Goal: Navigation & Orientation: Find specific page/section

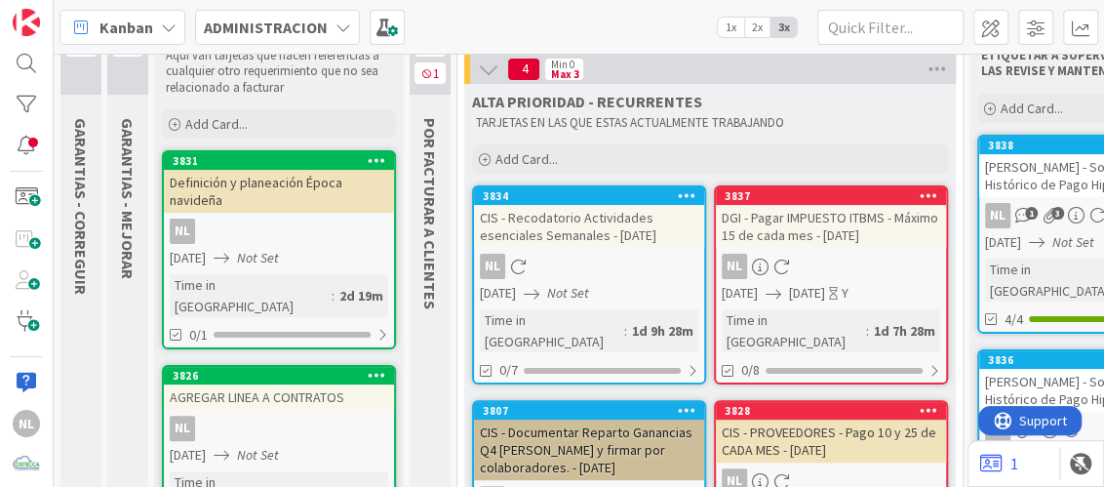
scroll to position [194, 0]
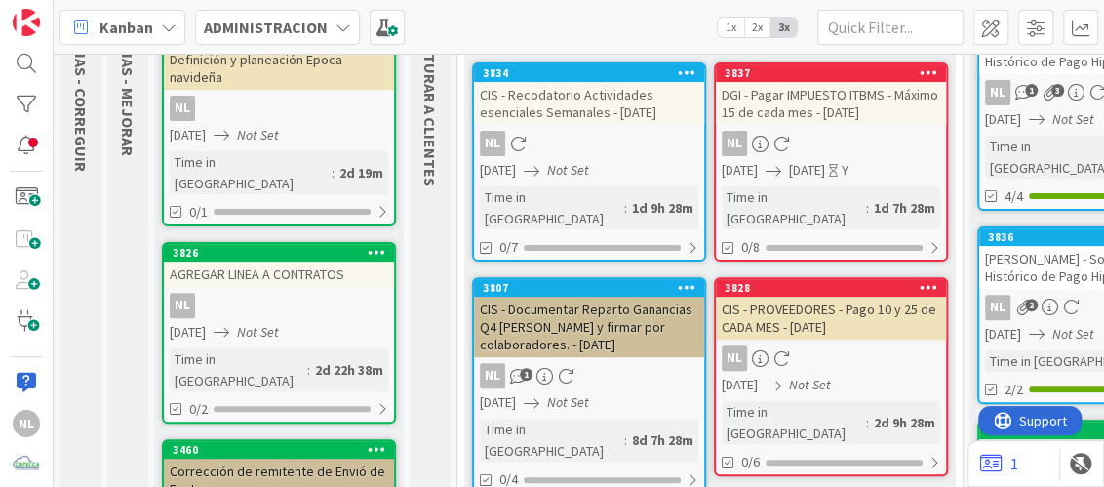
click at [715, 467] on div "ALTA PRIORIDAD - RECURRENTES TARJETAS EN LAS QUE ESTAS ACTUALMENTE TRABAJANDO A…" at bounding box center [710, 456] width 492 height 990
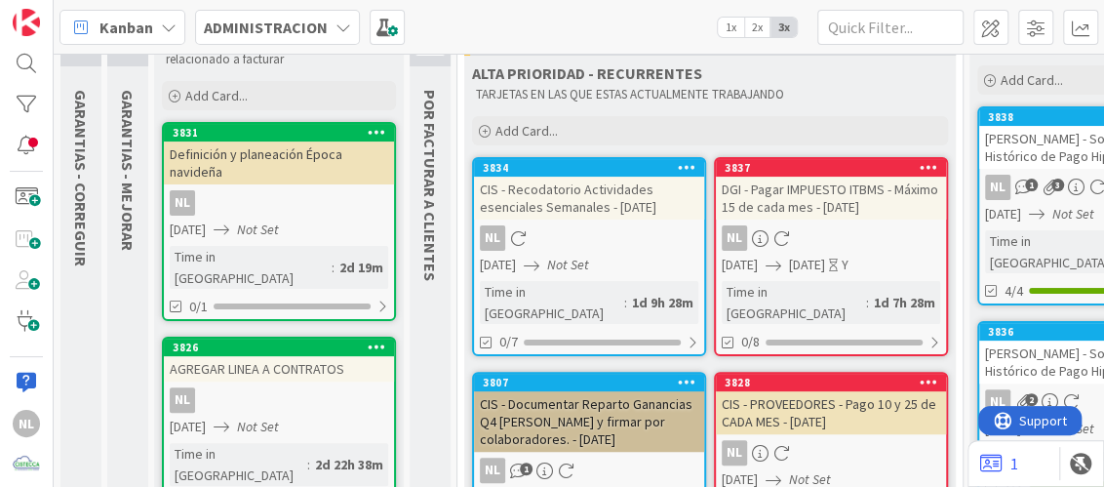
scroll to position [0, 0]
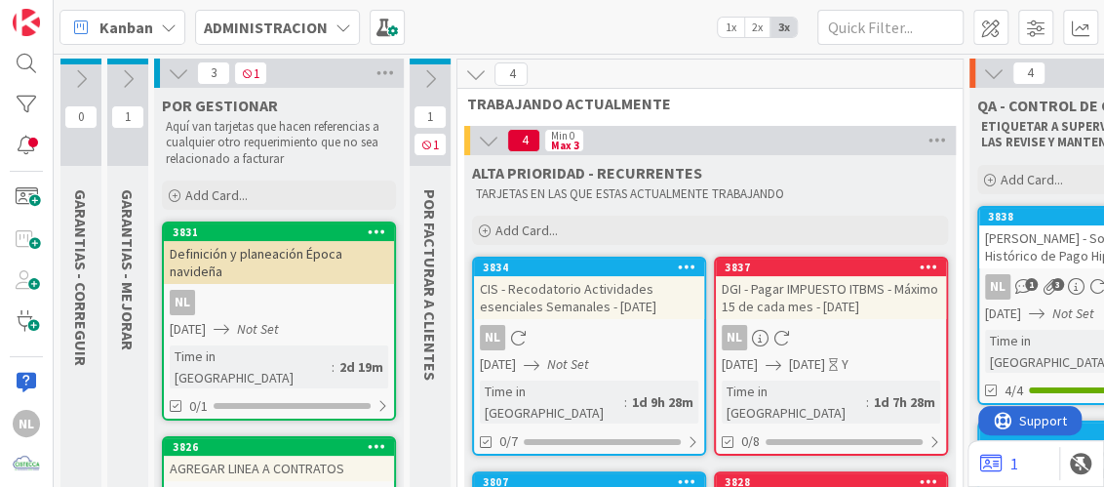
click at [127, 79] on icon at bounding box center [127, 78] width 21 height 21
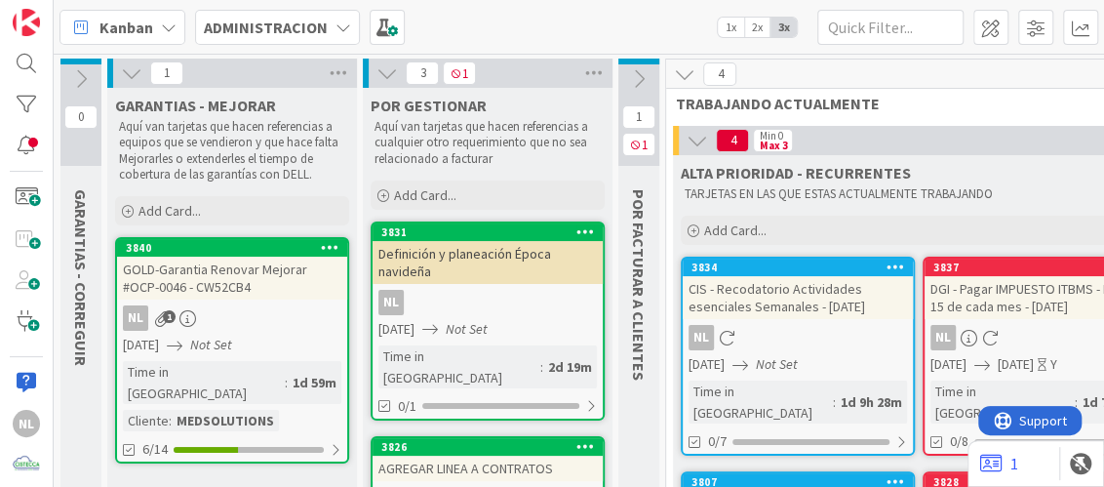
click at [256, 323] on div "NL 1" at bounding box center [232, 317] width 230 height 25
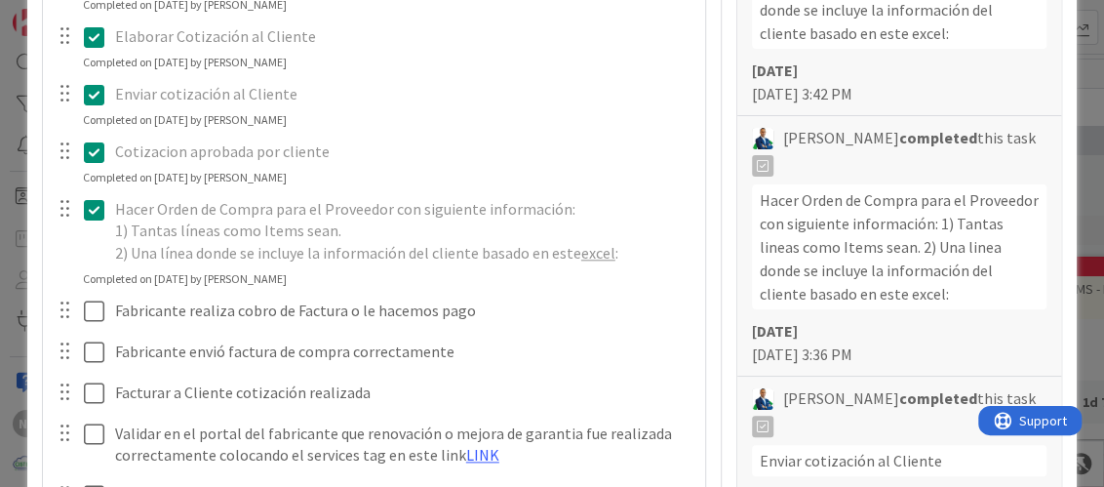
scroll to position [779, 0]
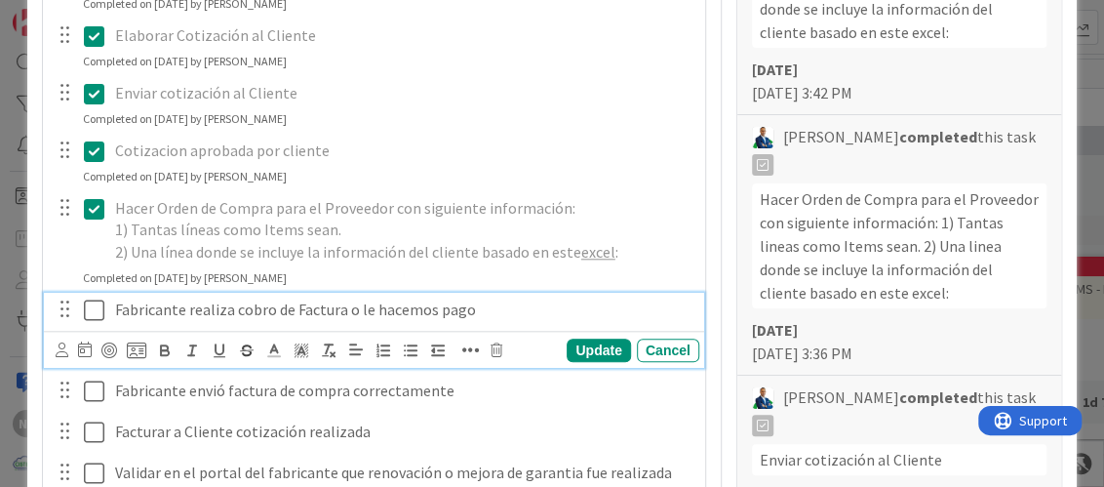
click at [98, 310] on icon at bounding box center [94, 310] width 20 height 23
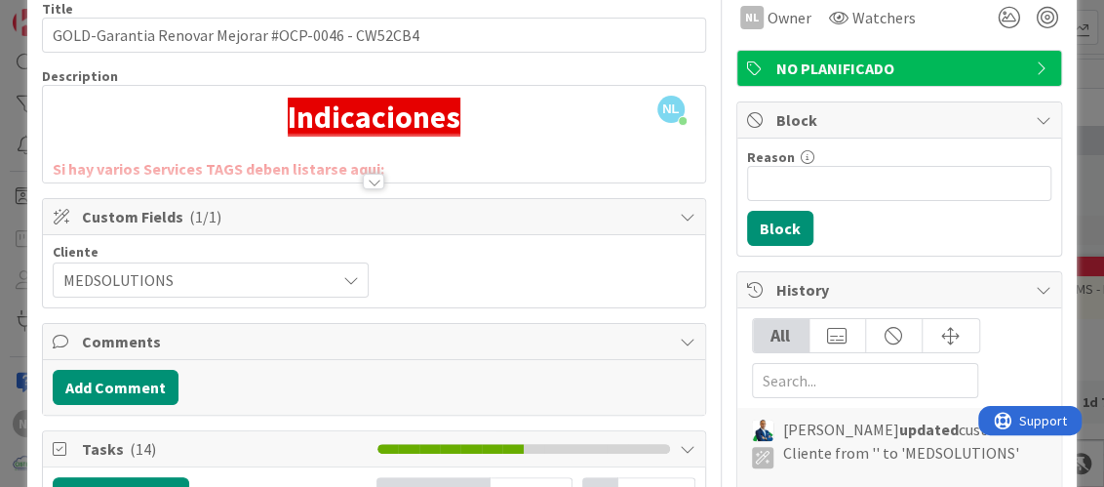
scroll to position [0, 0]
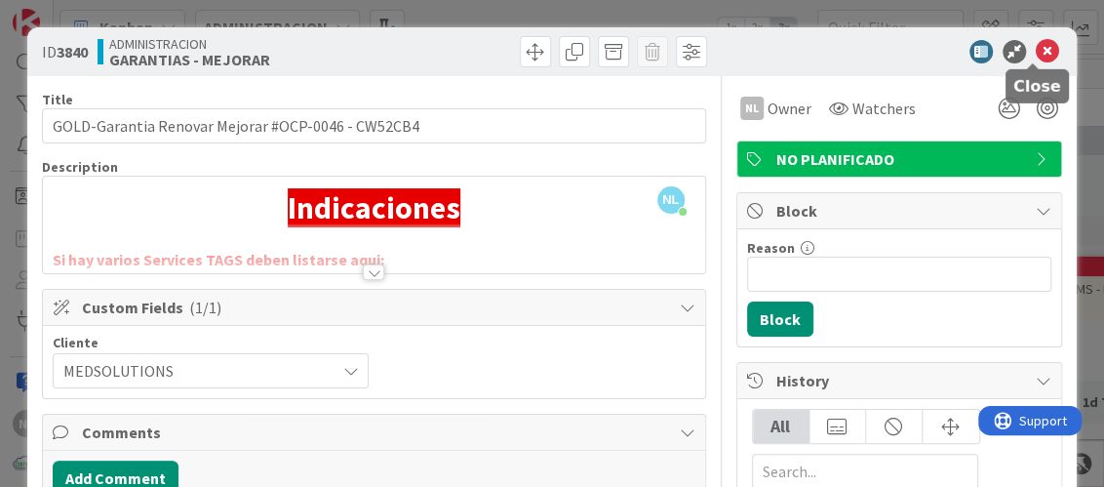
click at [1036, 55] on icon at bounding box center [1047, 51] width 23 height 23
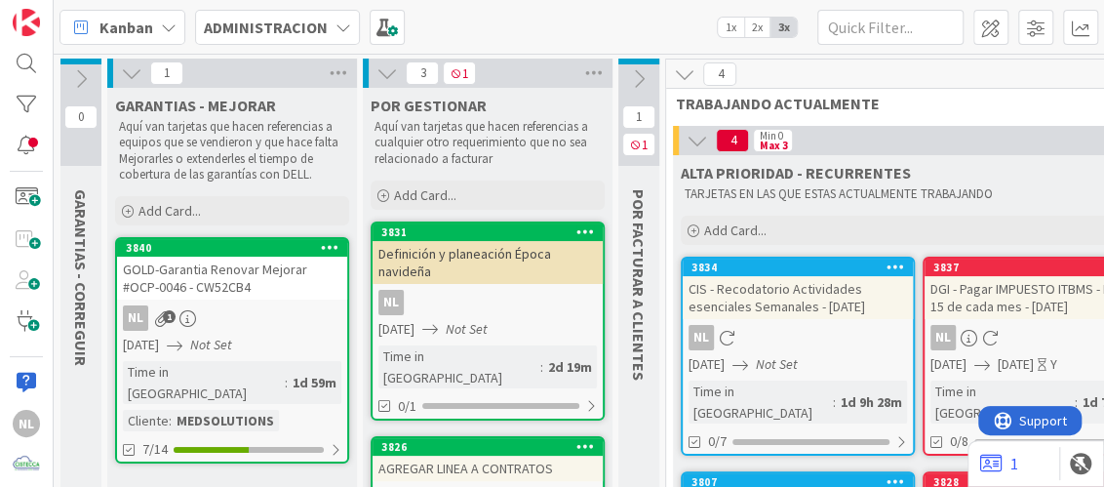
click at [130, 72] on icon at bounding box center [131, 72] width 21 height 21
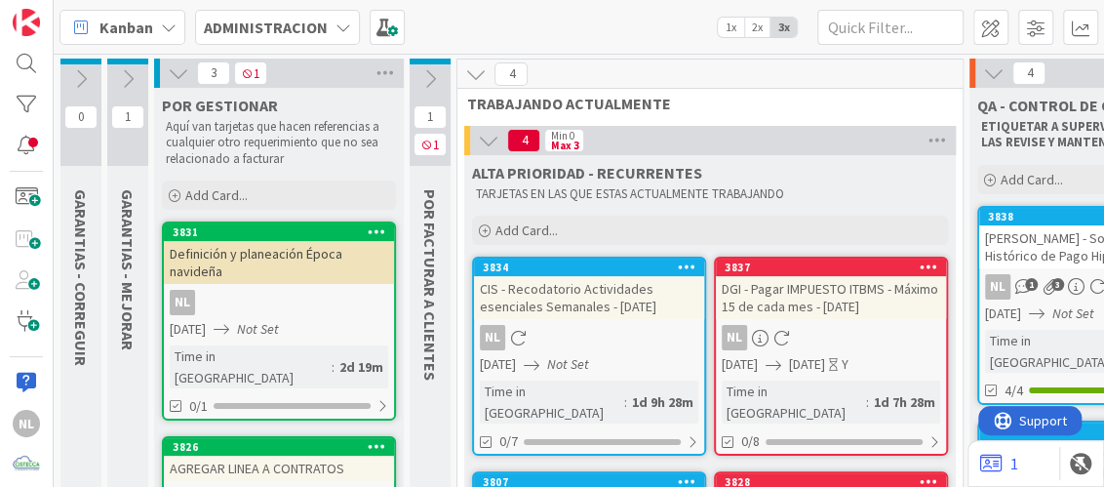
click at [178, 69] on icon at bounding box center [178, 72] width 21 height 21
